Goal: Task Accomplishment & Management: Use online tool/utility

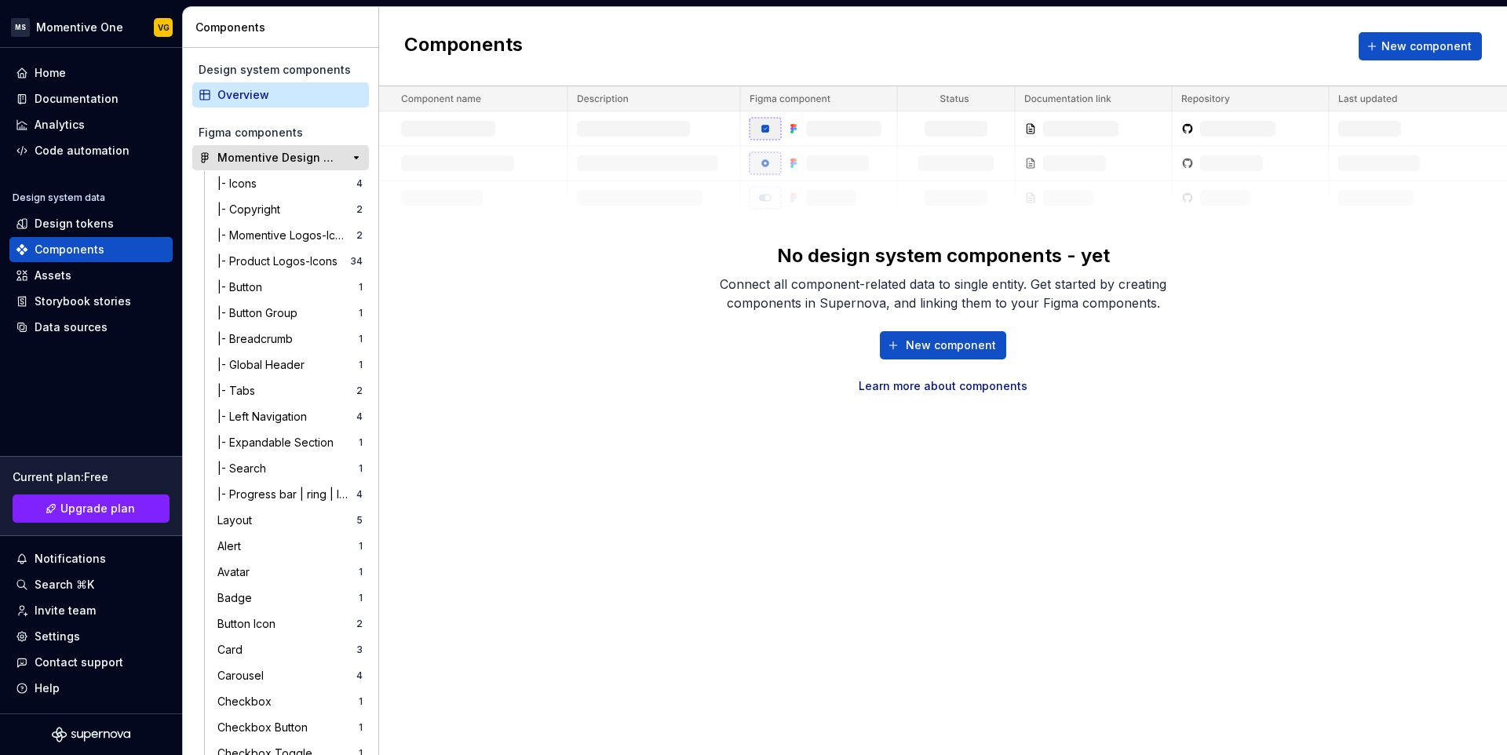
click at [264, 163] on div "Momentive Design System" at bounding box center [275, 158] width 117 height 16
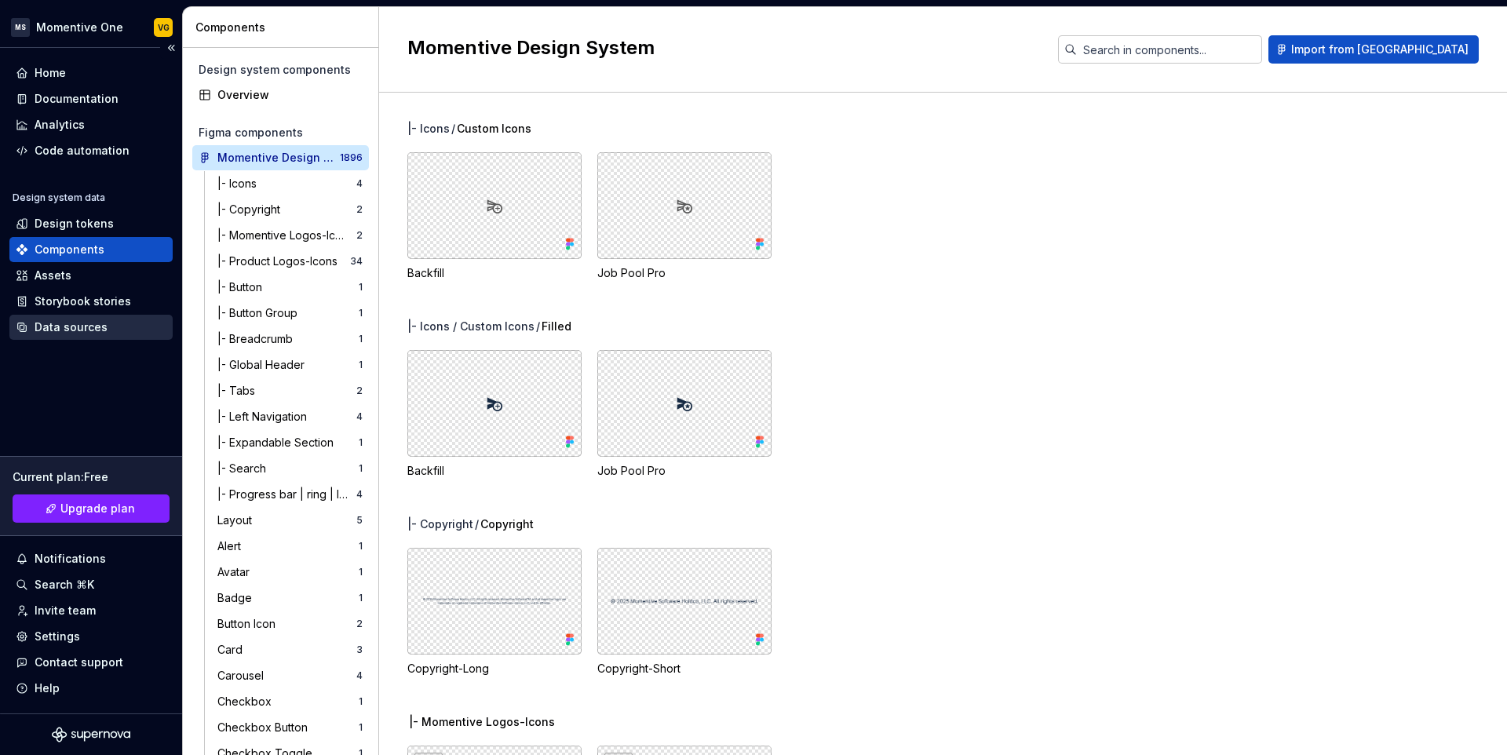
click at [67, 327] on div "Data sources" at bounding box center [71, 327] width 73 height 16
click at [82, 295] on div "Storybook stories" at bounding box center [83, 302] width 97 height 16
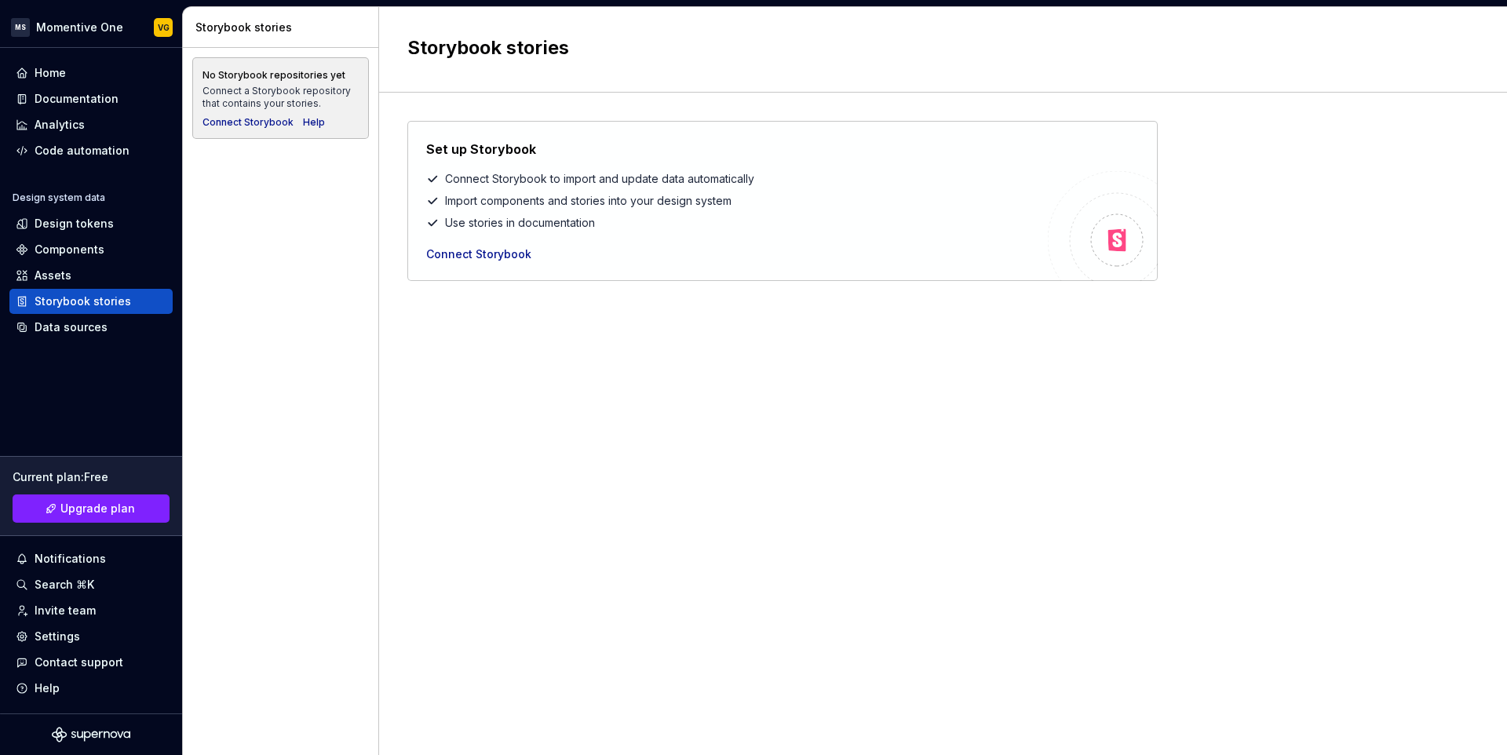
click at [607, 389] on div "Set up Storybook Connect Storybook to import and update data automatically Impo…" at bounding box center [942, 408] width 1071 height 574
click at [456, 250] on div "Connect Storybook" at bounding box center [478, 254] width 105 height 16
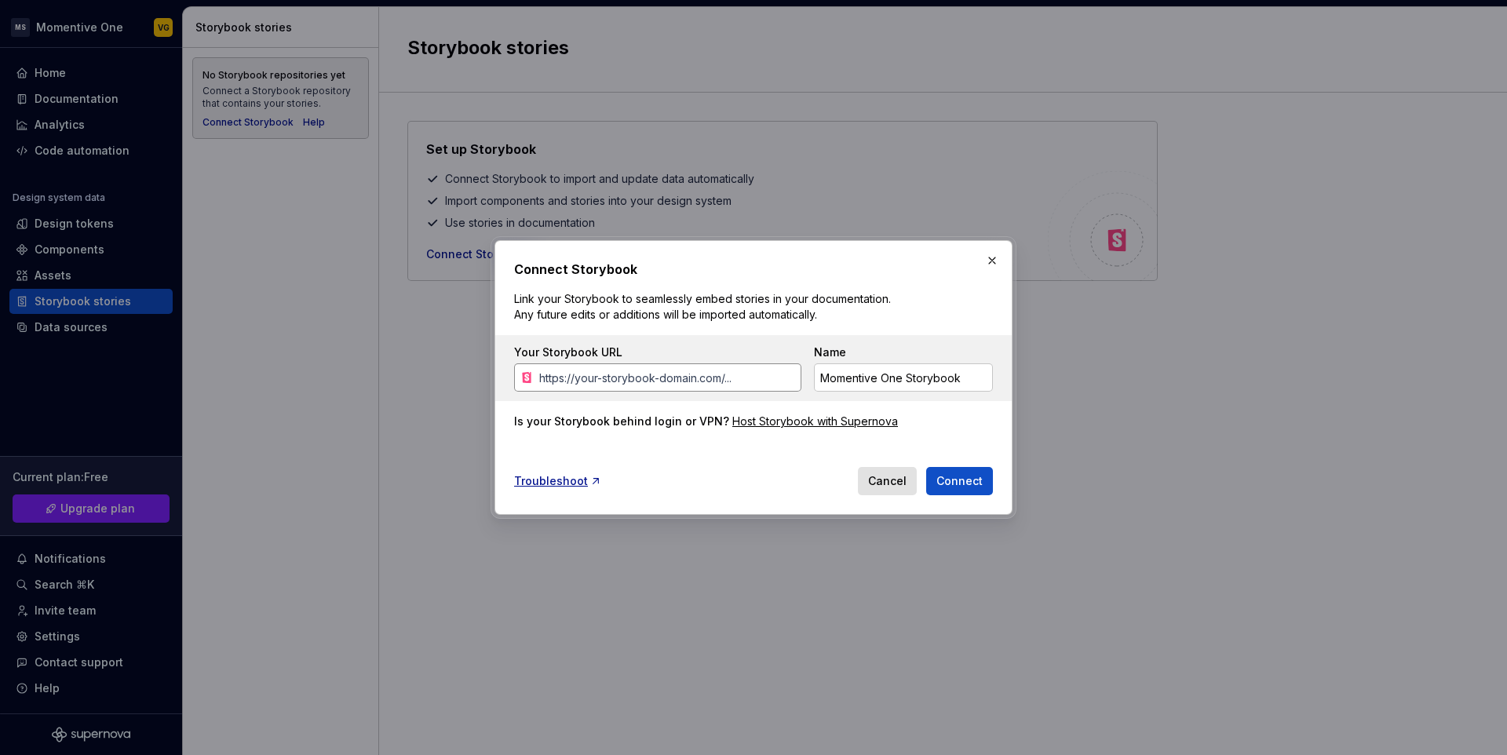
click at [670, 372] on input "Your Storybook URL" at bounding box center [667, 377] width 268 height 28
click at [836, 427] on div "Host Storybook with Supernova" at bounding box center [815, 422] width 166 height 16
